Goal: Transaction & Acquisition: Purchase product/service

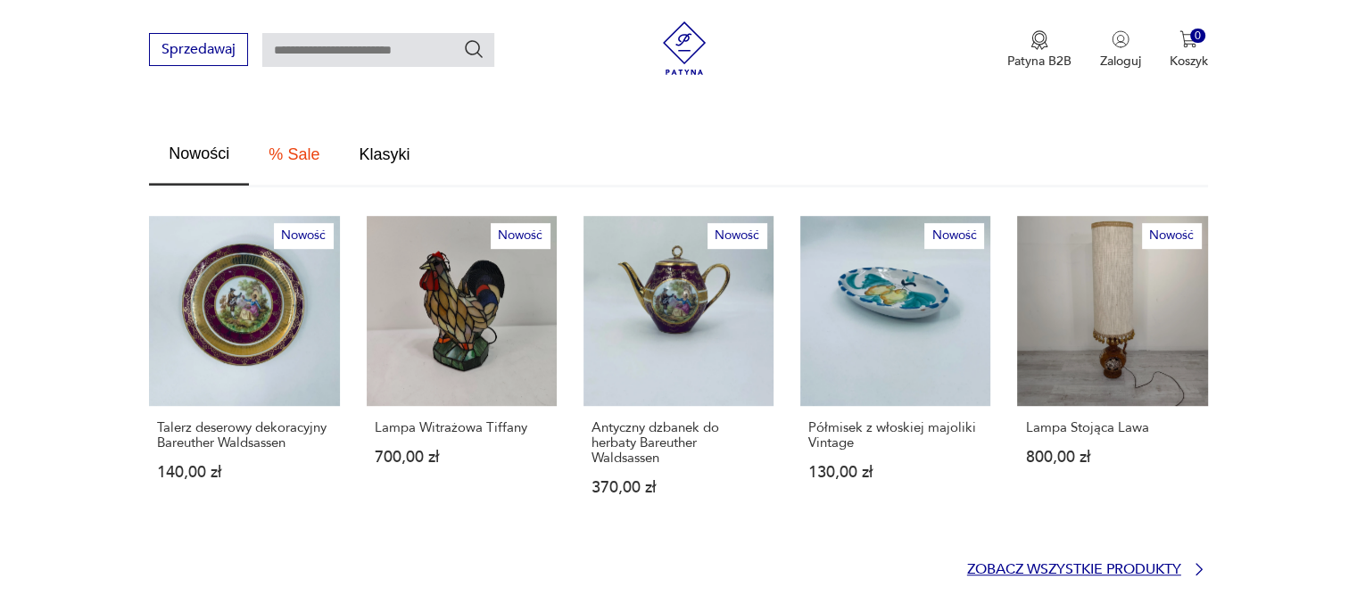
click at [1096, 564] on p "Zobacz wszystkie produkty" at bounding box center [1074, 570] width 214 height 12
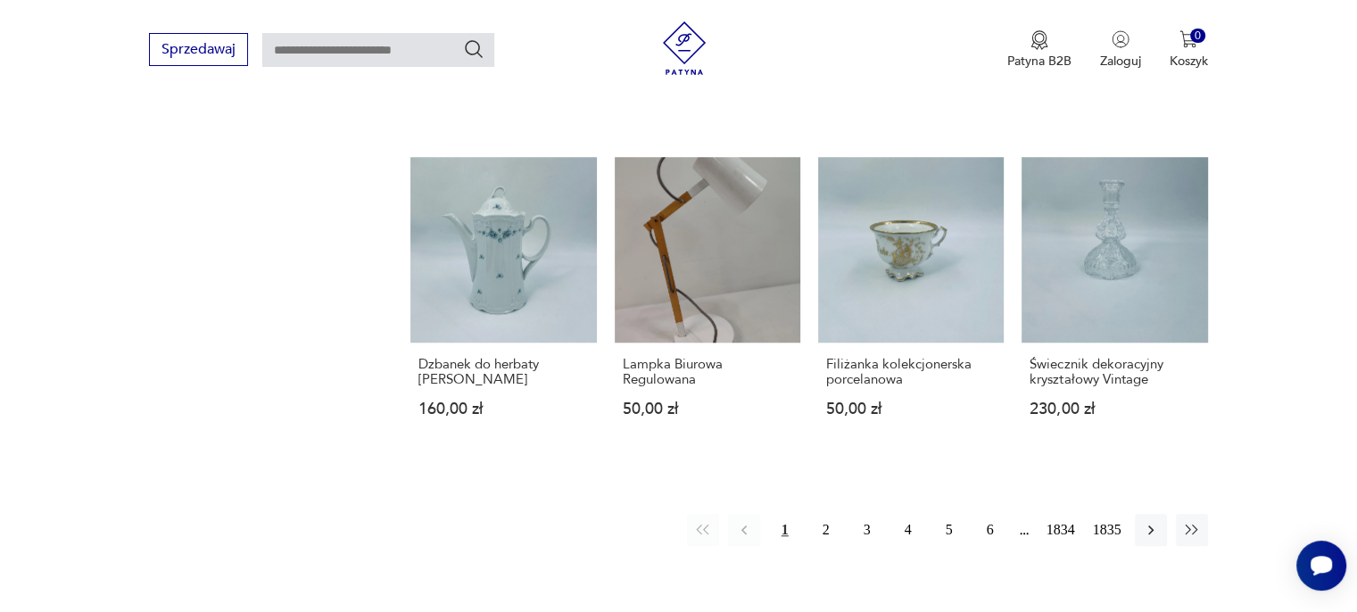
scroll to position [1418, 0]
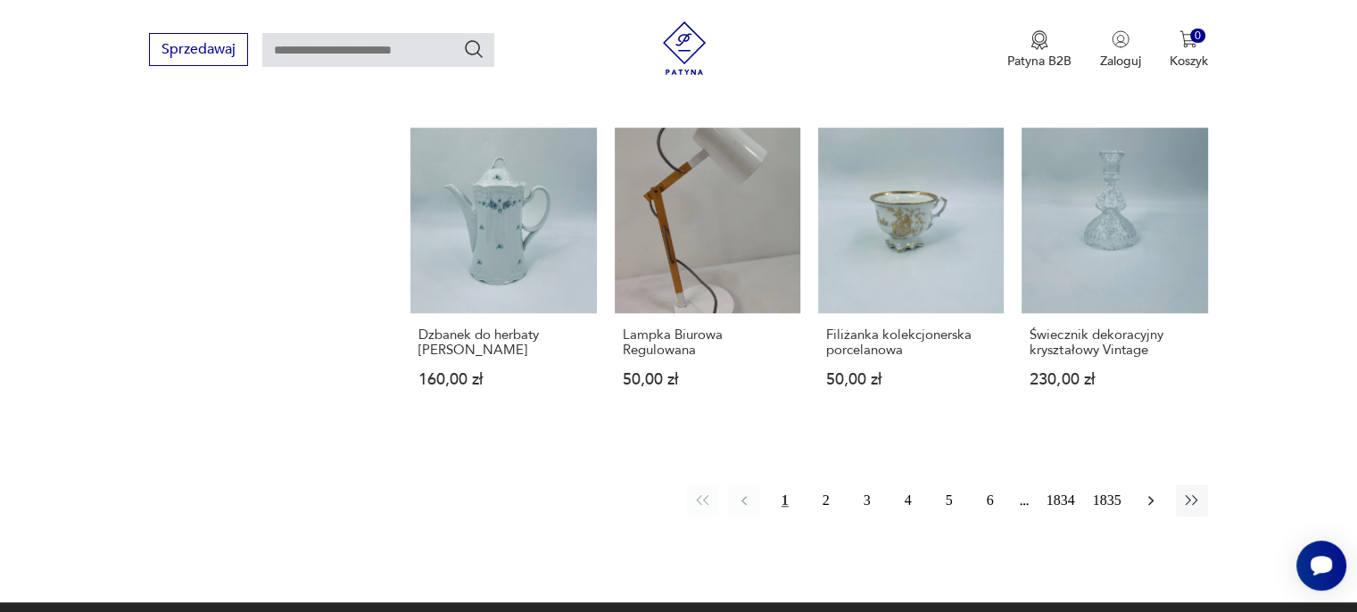
click at [1157, 498] on icon "button" at bounding box center [1151, 501] width 18 height 18
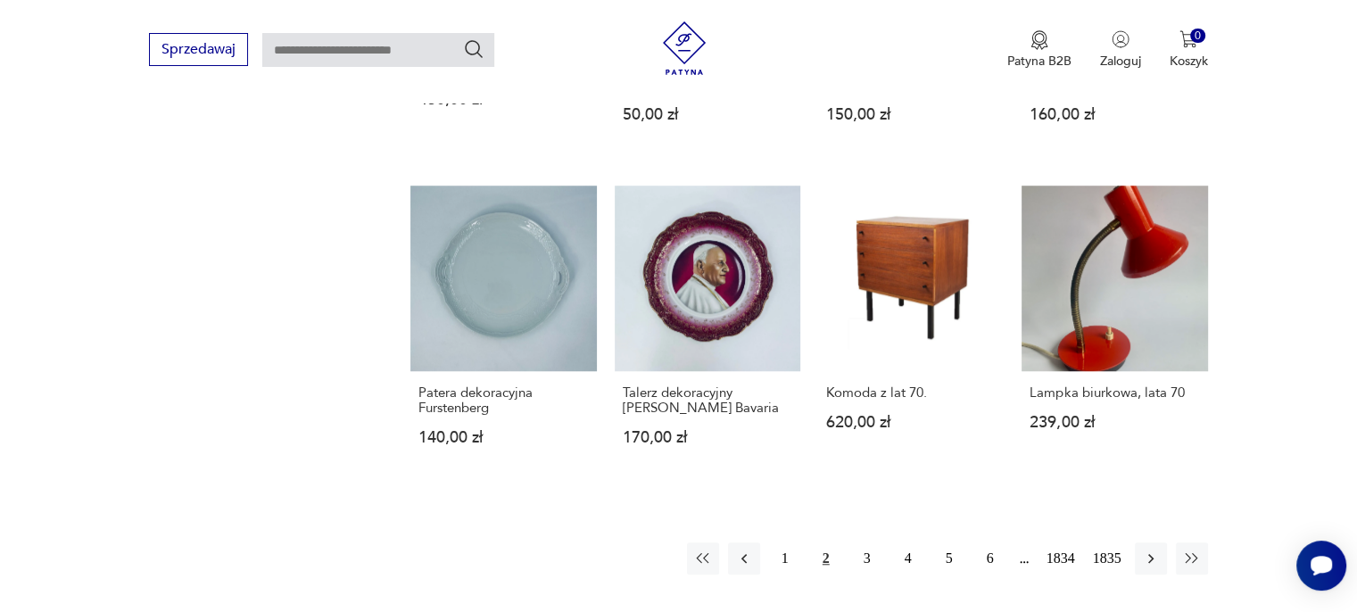
scroll to position [1390, 0]
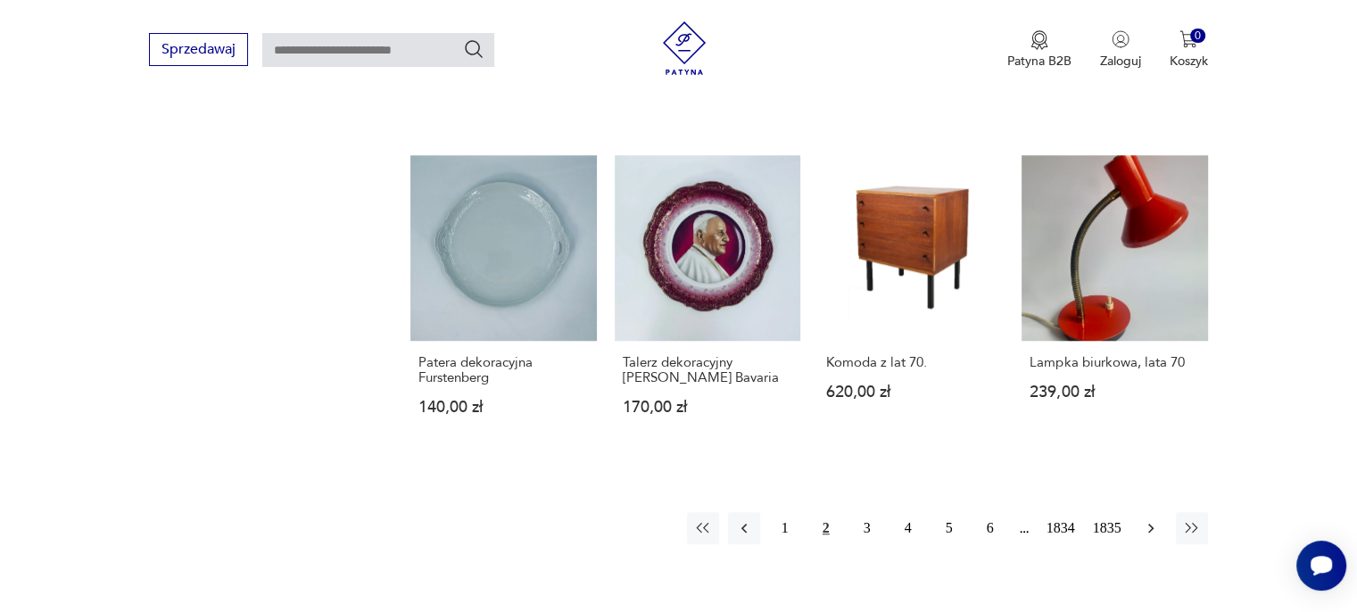
click at [1151, 524] on icon "button" at bounding box center [1150, 529] width 5 height 10
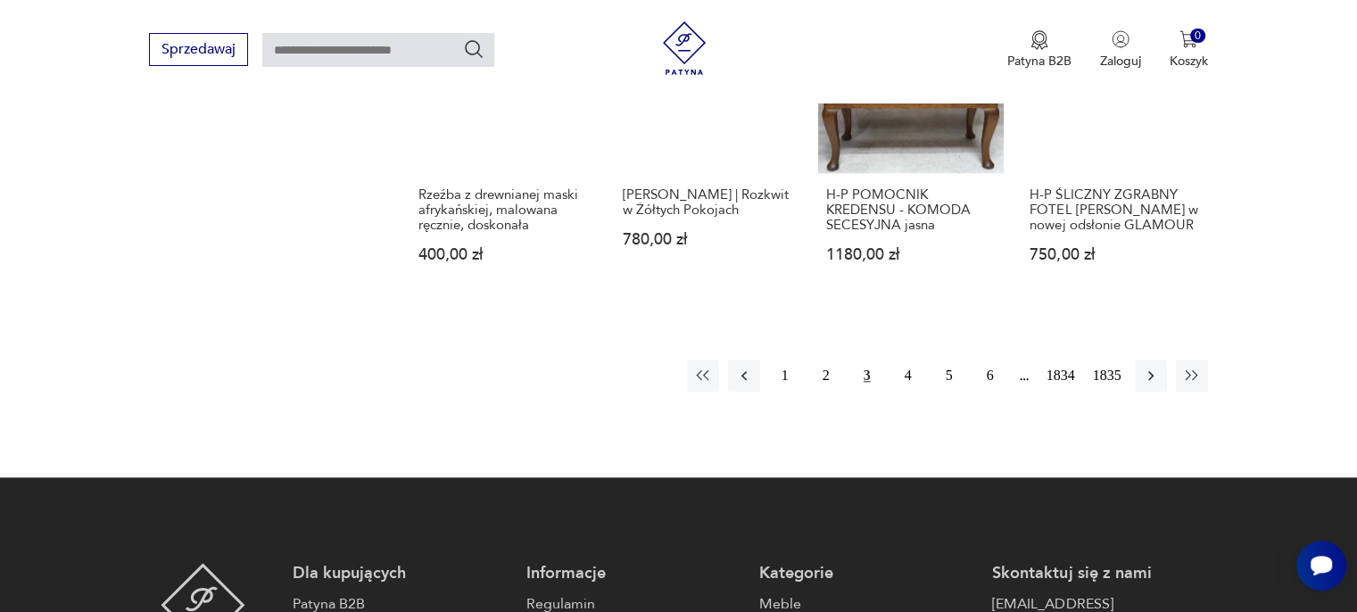
scroll to position [1658, 0]
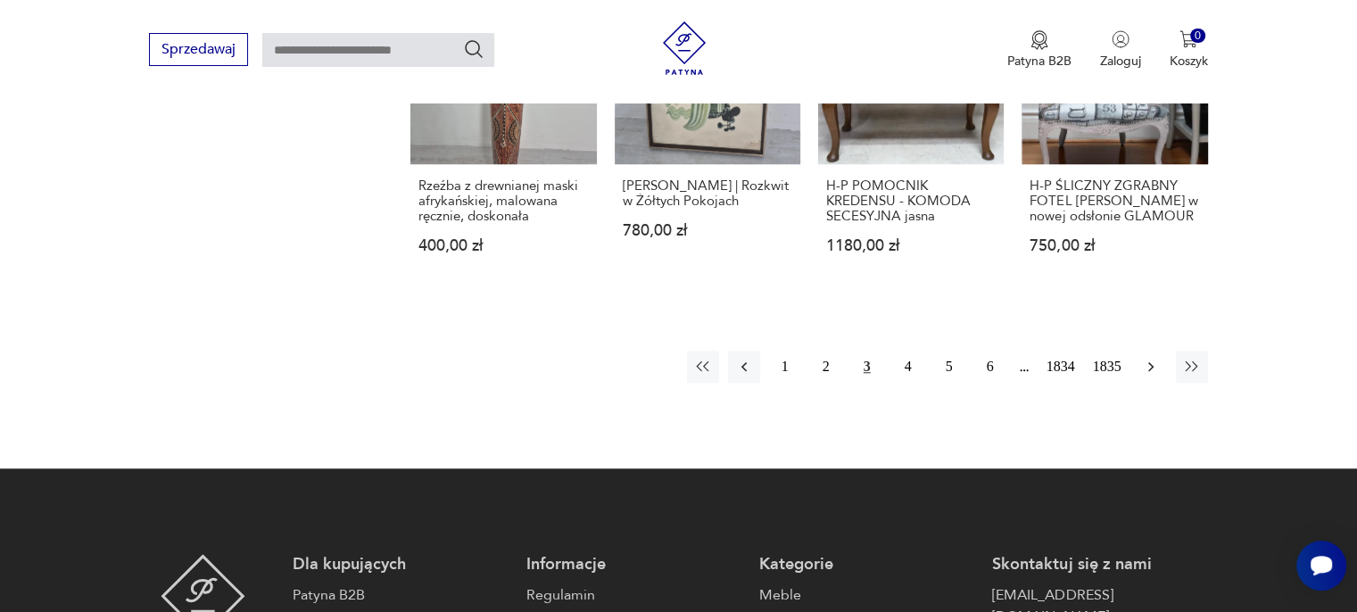
click at [1148, 363] on icon "button" at bounding box center [1151, 367] width 18 height 18
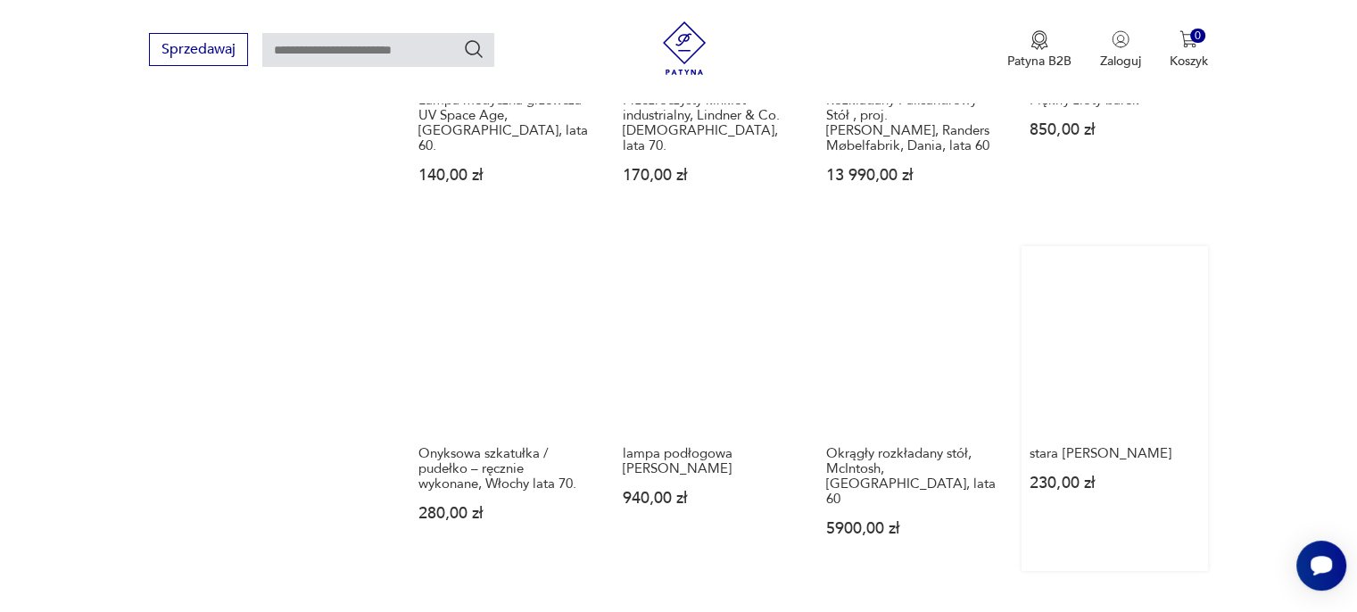
scroll to position [1479, 0]
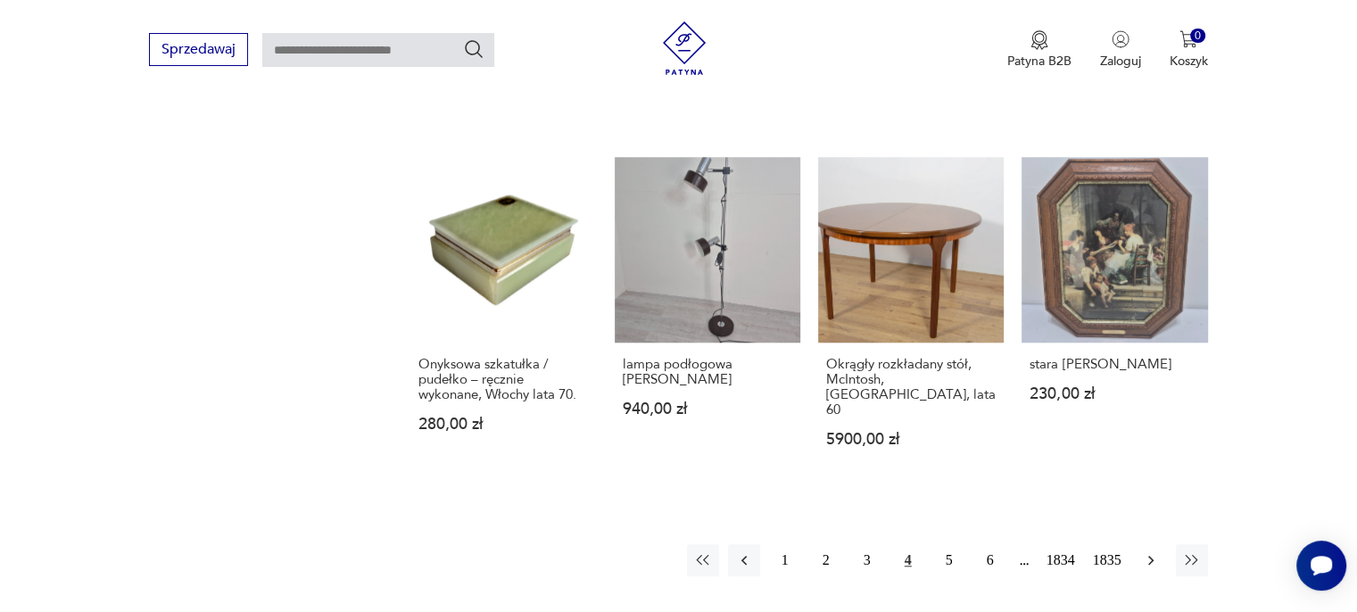
click at [1149, 551] on icon "button" at bounding box center [1151, 560] width 18 height 18
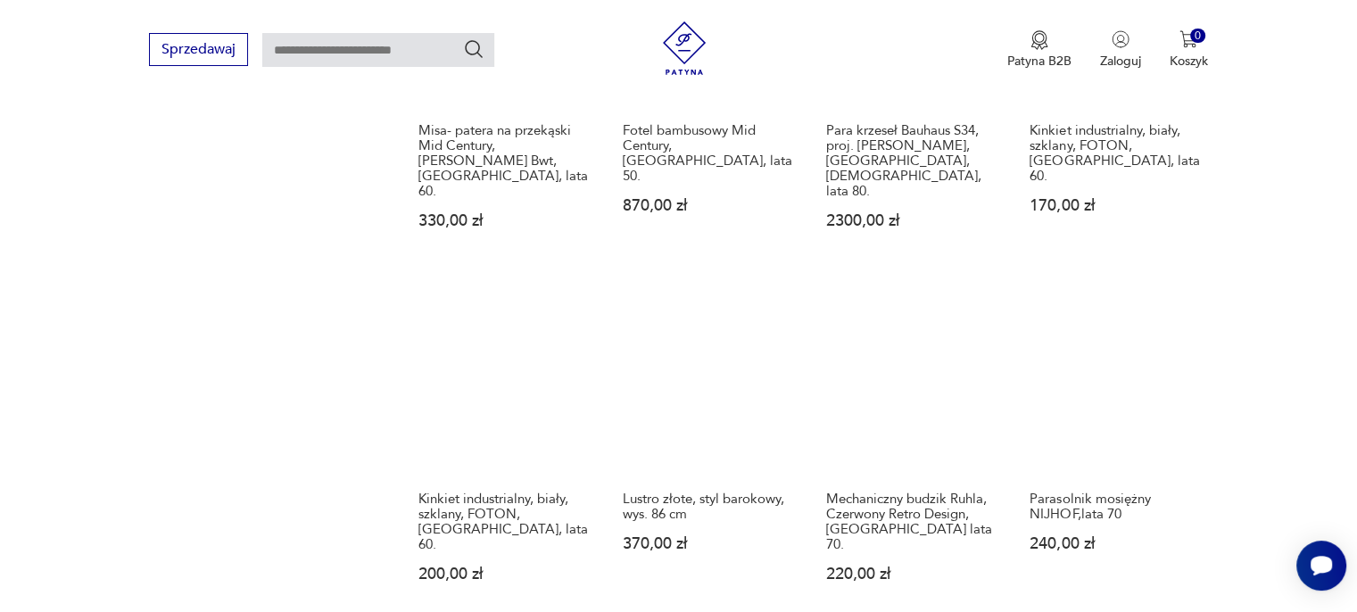
scroll to position [1479, 0]
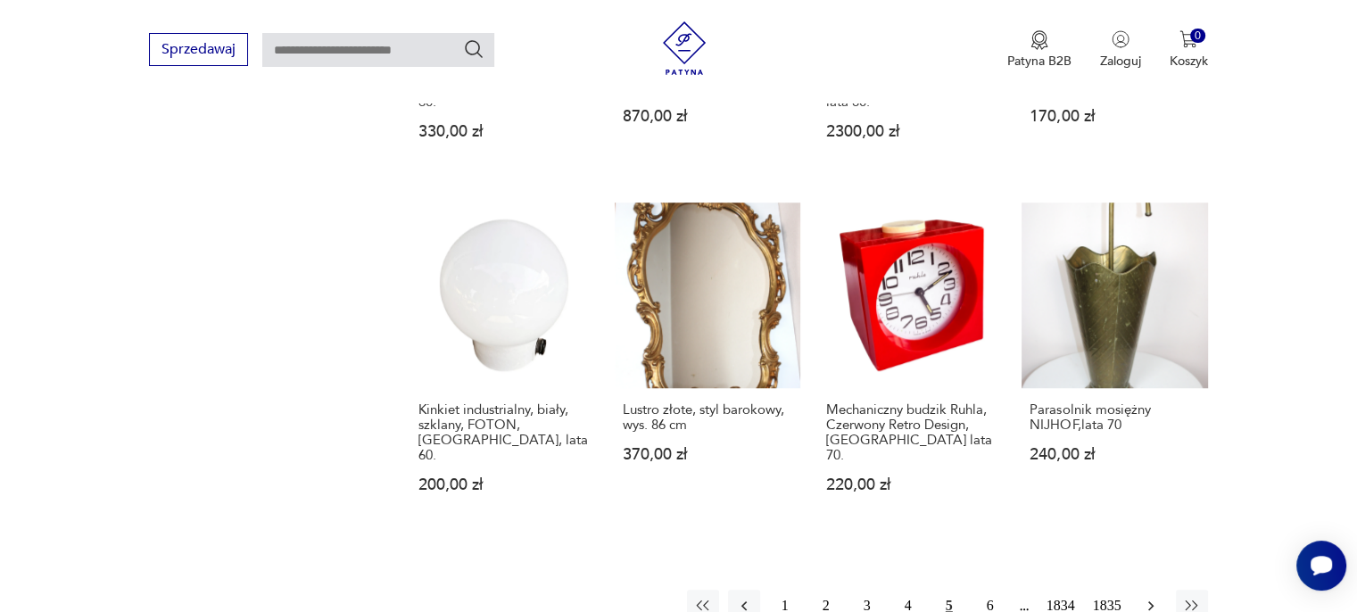
click at [1153, 601] on icon "button" at bounding box center [1150, 606] width 5 height 10
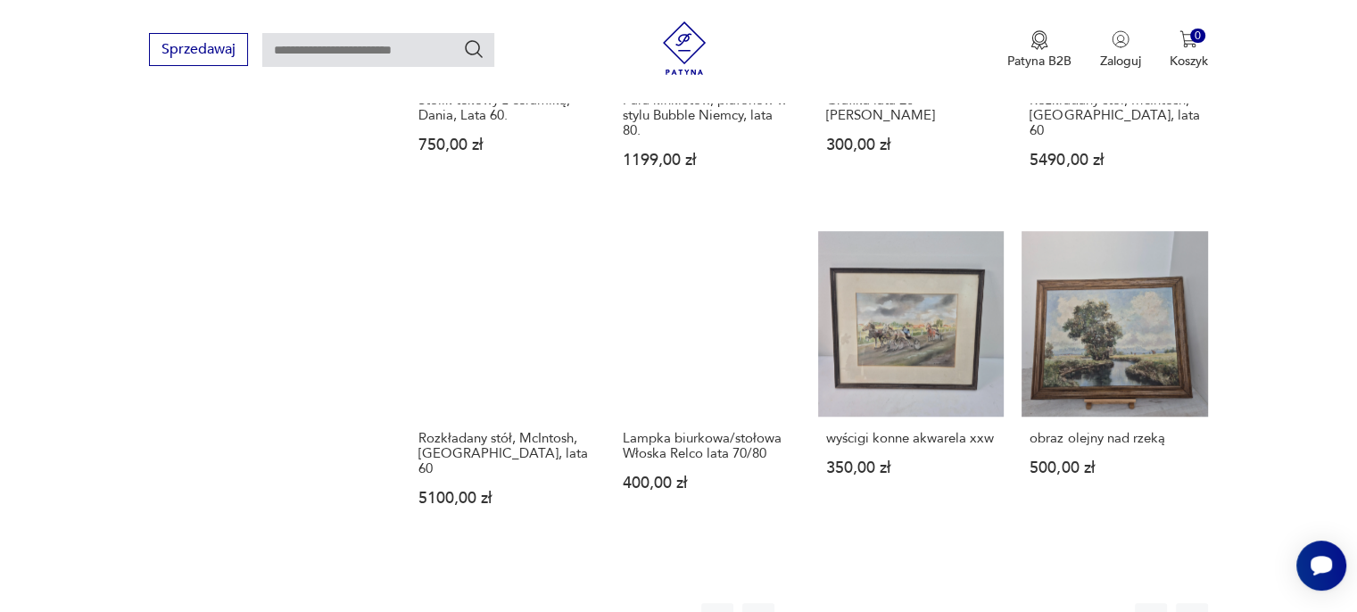
scroll to position [1390, 0]
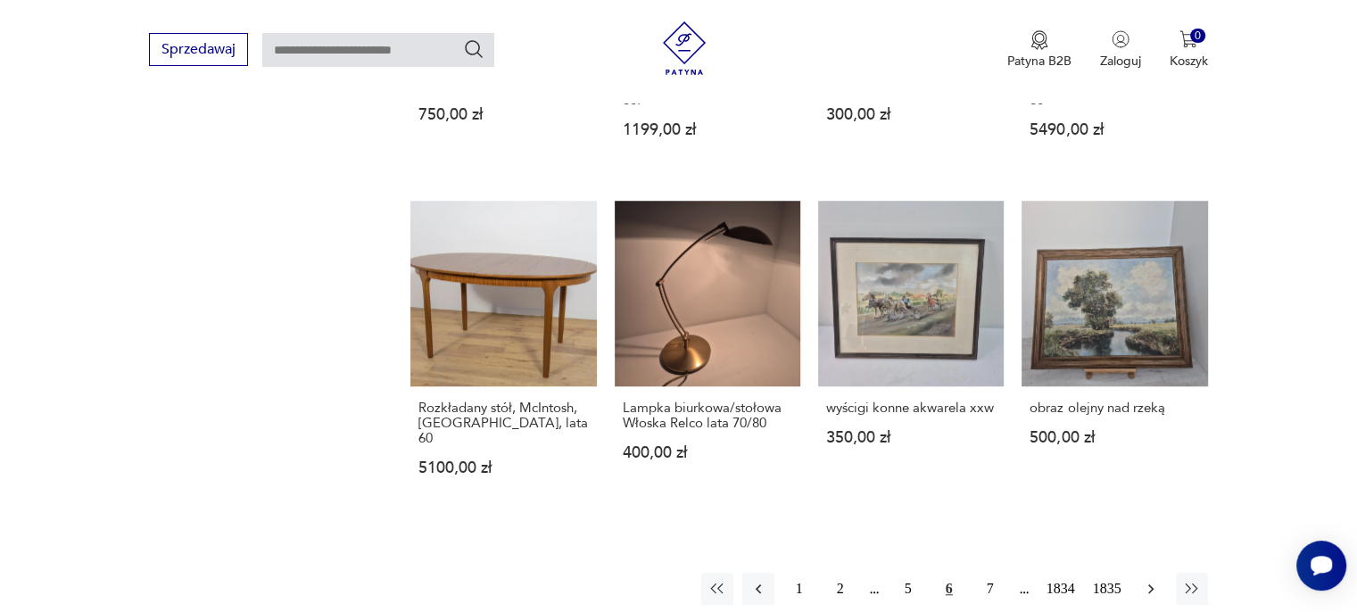
click at [1153, 580] on icon "button" at bounding box center [1151, 589] width 18 height 18
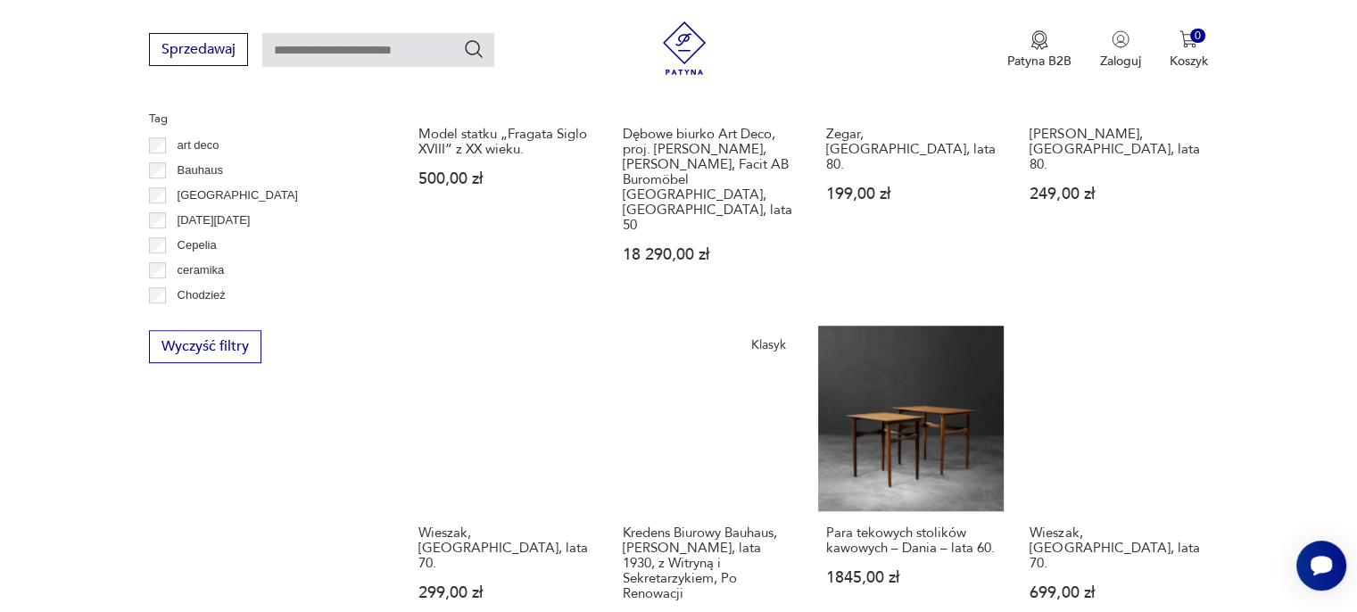
scroll to position [1033, 0]
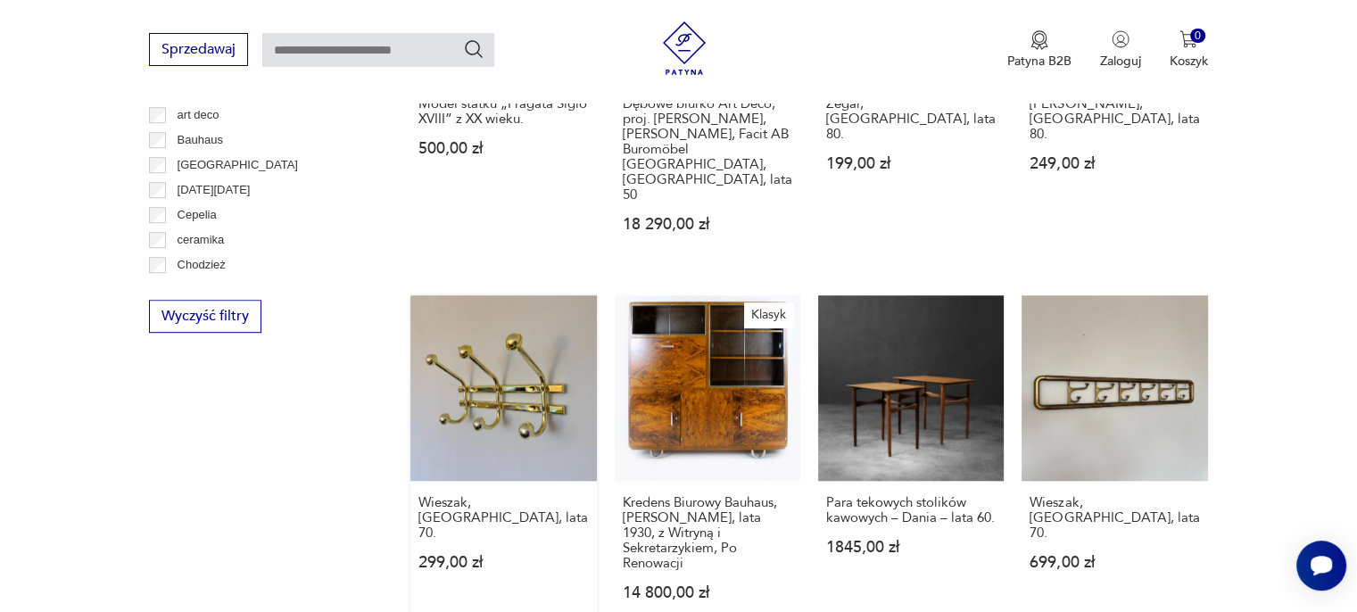
click at [475, 340] on link "Wieszak, [GEOGRAPHIC_DATA], lata 70. 299,00 zł" at bounding box center [503, 465] width 186 height 340
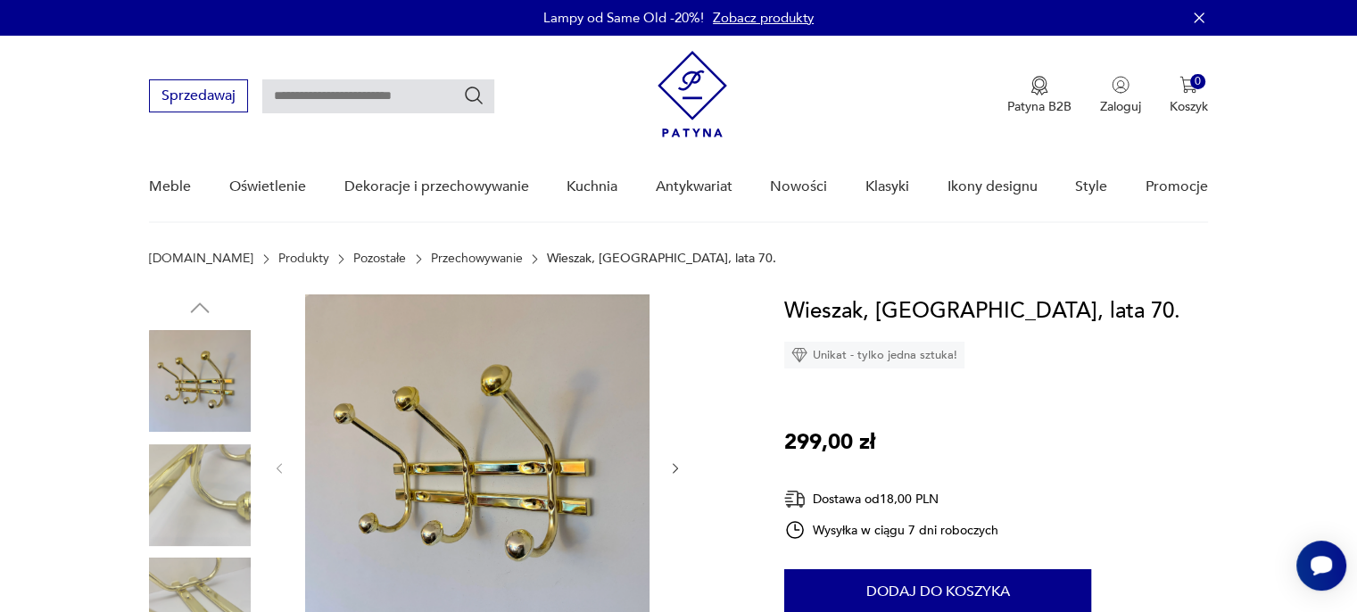
scroll to position [89, 0]
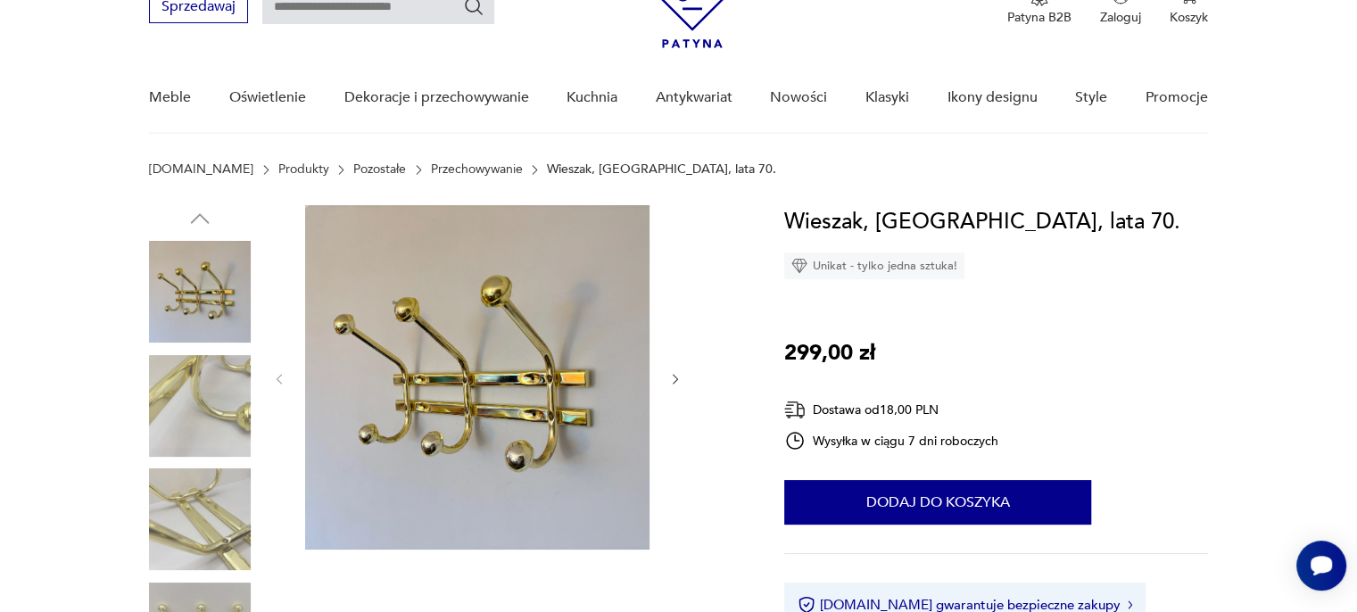
click at [673, 378] on icon "button" at bounding box center [675, 379] width 15 height 15
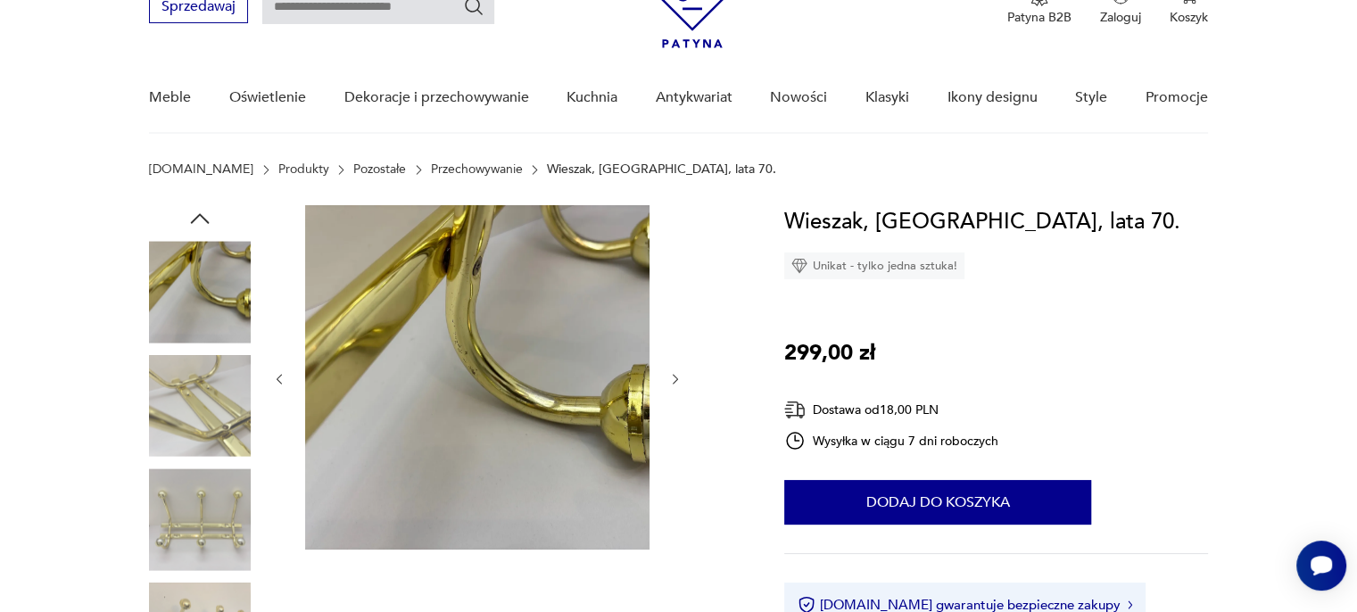
click at [673, 378] on icon "button" at bounding box center [675, 379] width 15 height 15
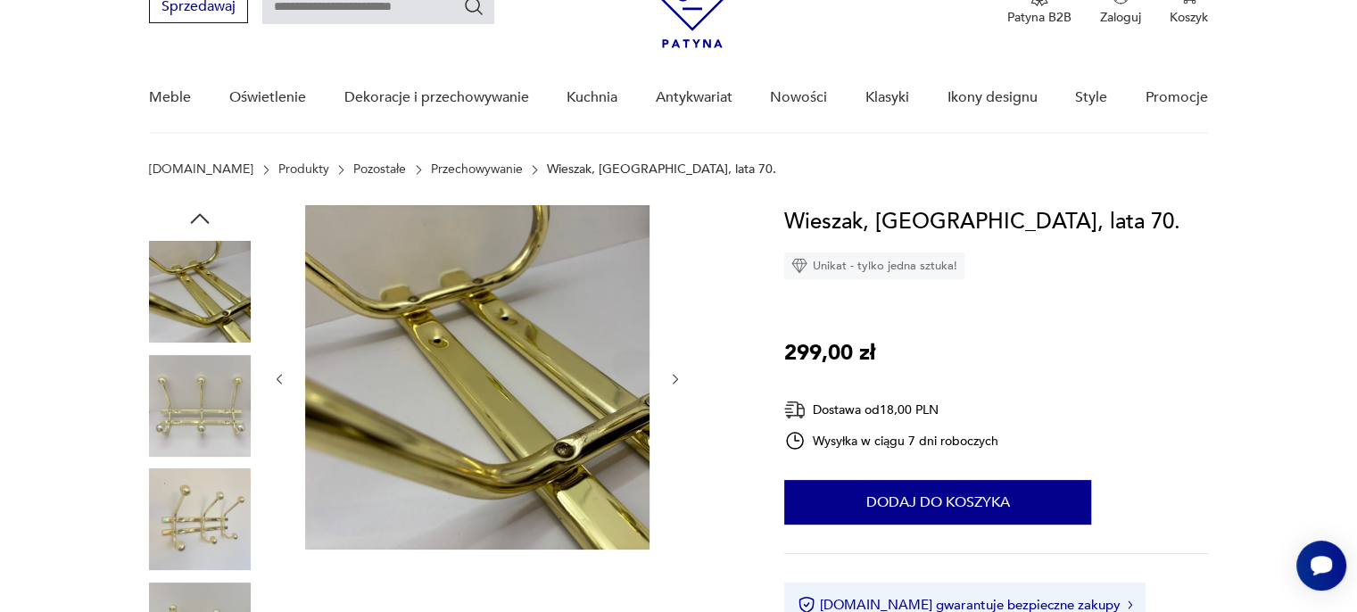
click at [673, 378] on icon "button" at bounding box center [675, 379] width 15 height 15
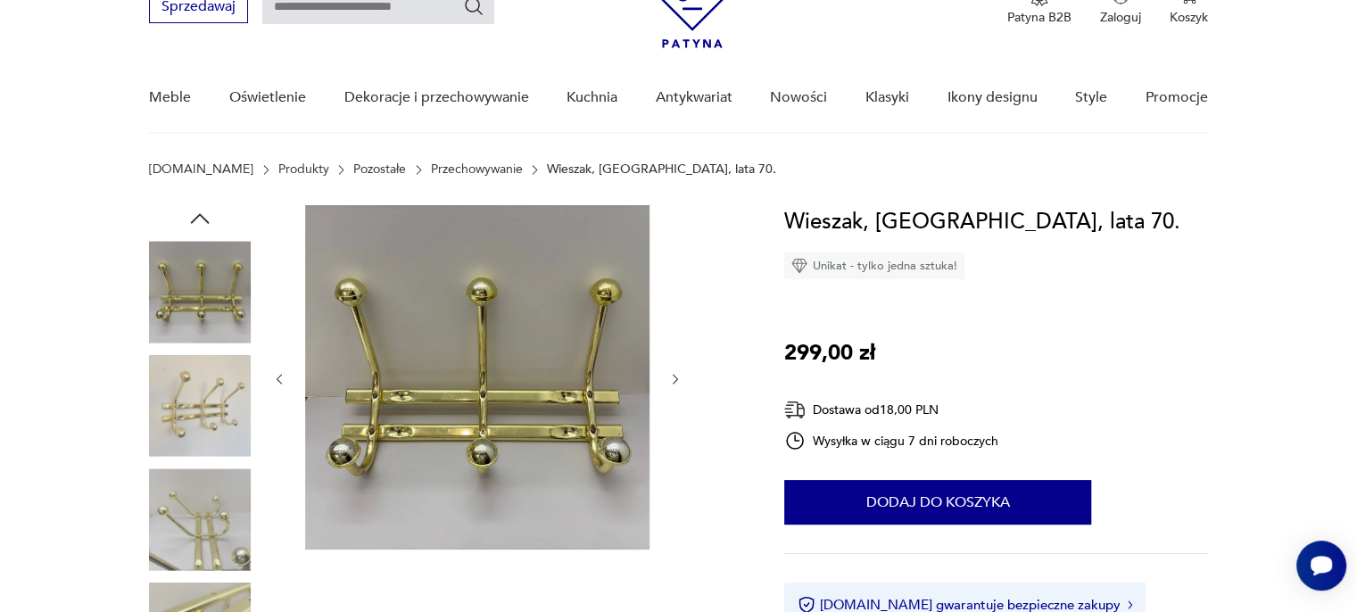
click at [673, 378] on icon "button" at bounding box center [675, 379] width 15 height 15
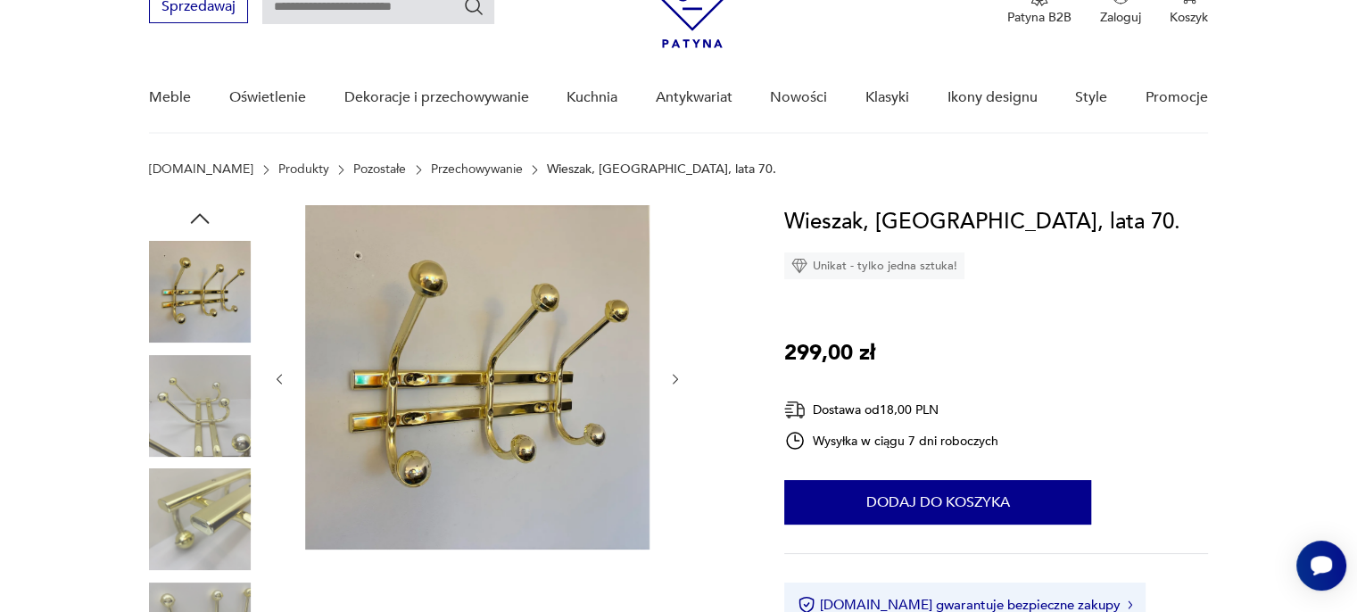
click at [673, 378] on icon "button" at bounding box center [675, 379] width 15 height 15
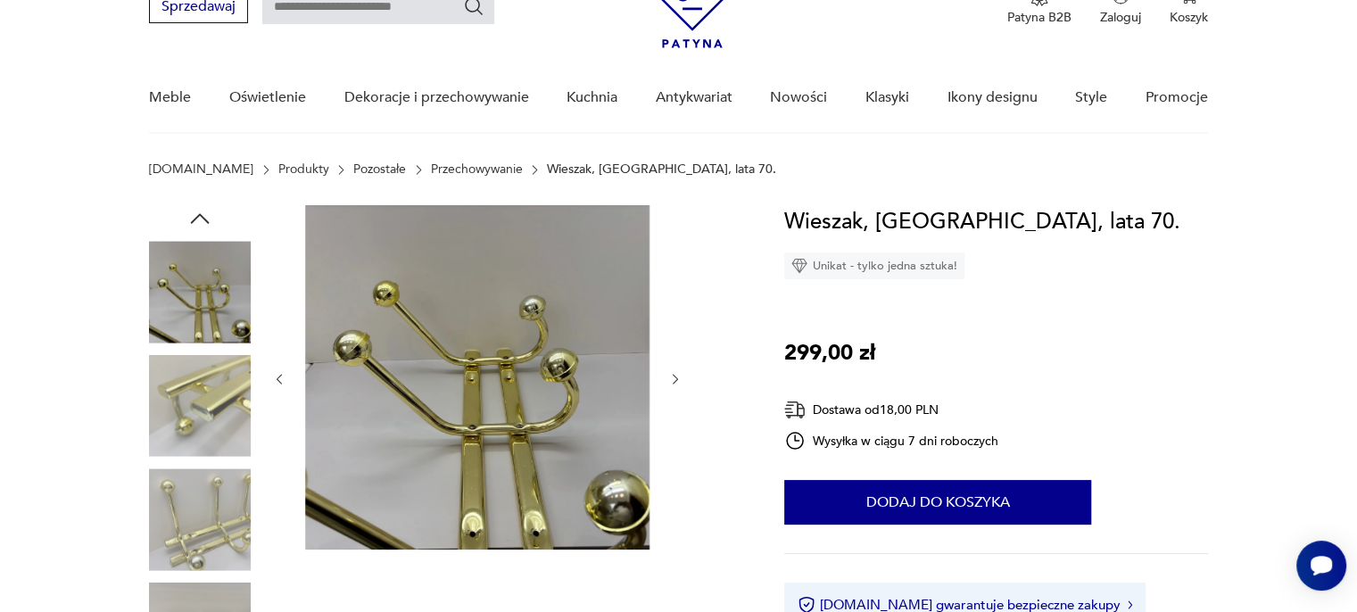
click at [673, 378] on icon "button" at bounding box center [675, 379] width 15 height 15
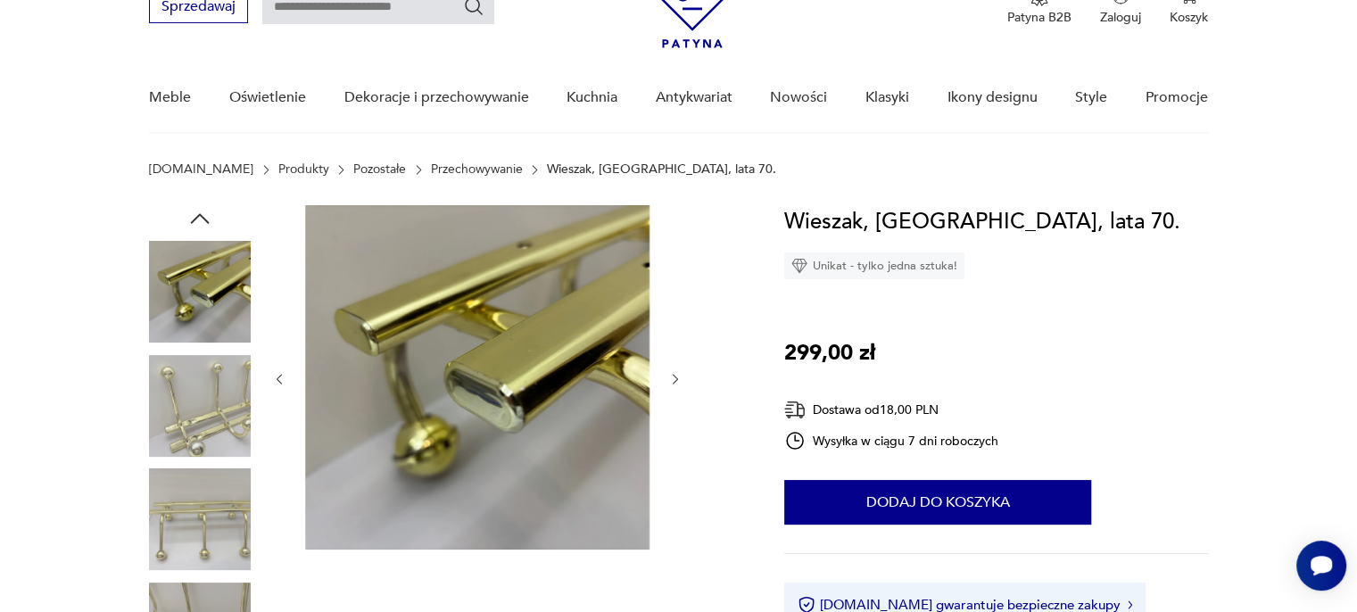
click at [673, 378] on icon "button" at bounding box center [675, 379] width 15 height 15
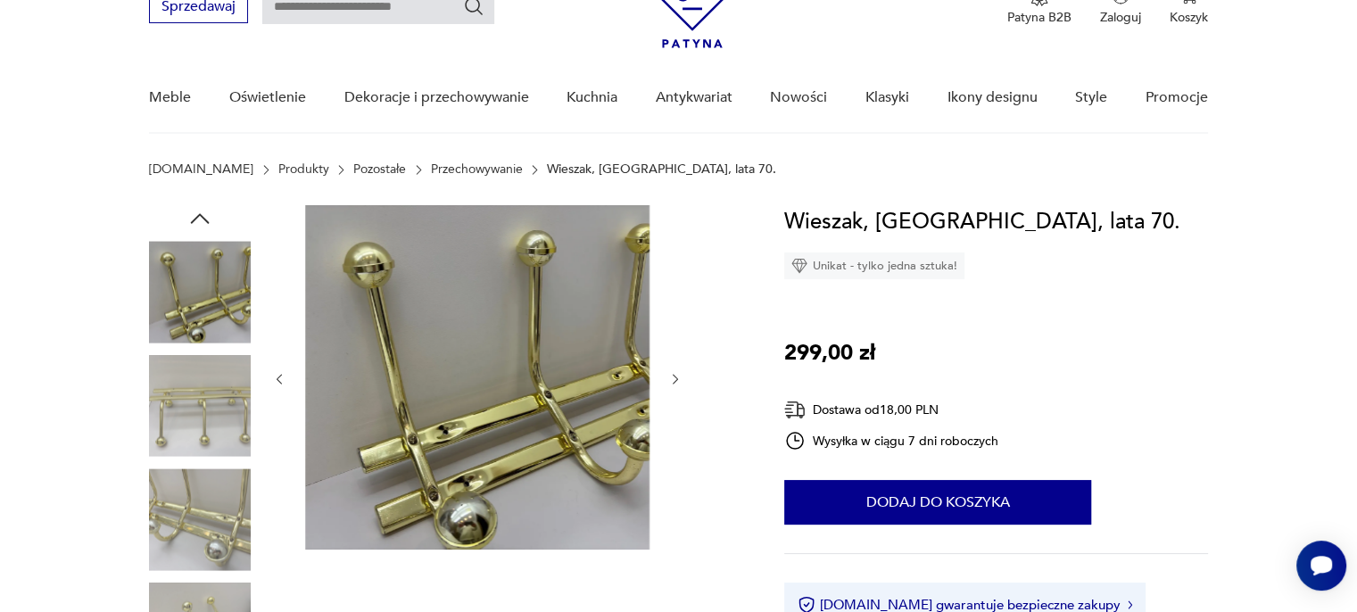
click at [671, 377] on icon "button" at bounding box center [675, 379] width 15 height 15
